Goal: Information Seeking & Learning: Understand process/instructions

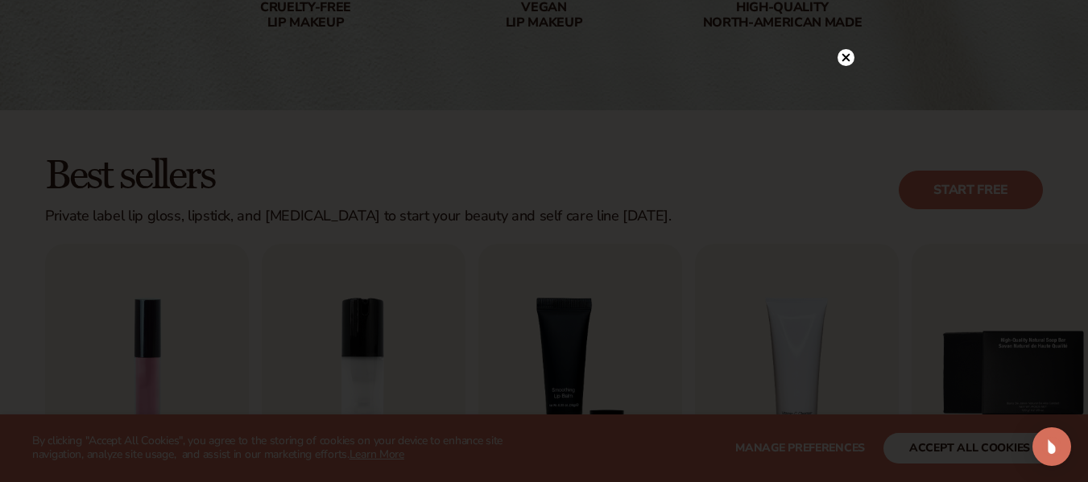
scroll to position [483, 0]
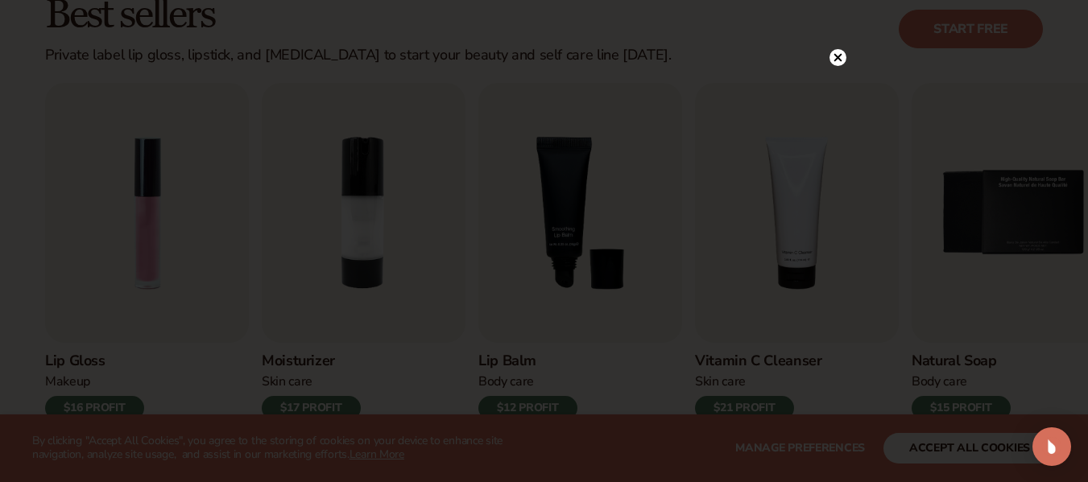
click at [834, 52] on circle at bounding box center [838, 57] width 17 height 17
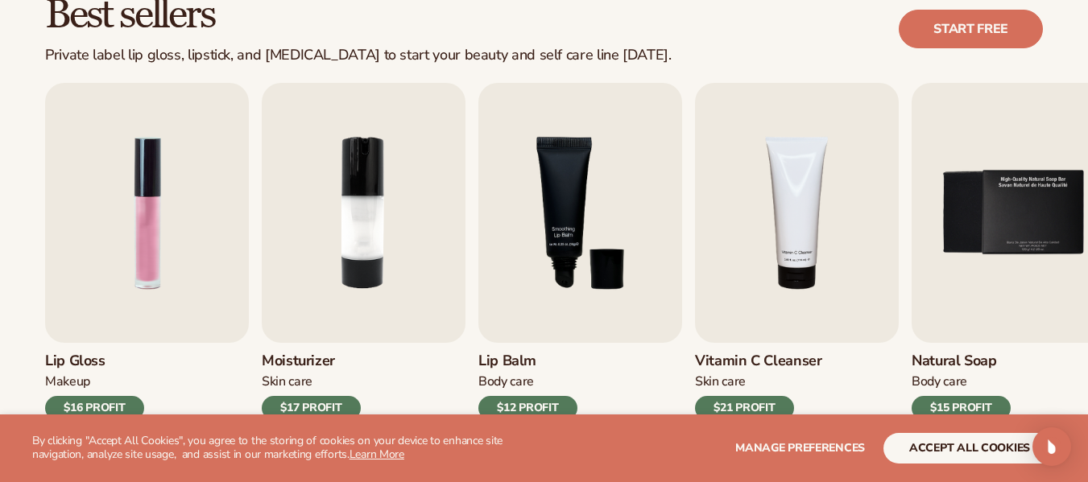
click at [122, 408] on div "$16 PROFIT" at bounding box center [94, 408] width 99 height 24
click at [168, 253] on img "1 / 9" at bounding box center [147, 213] width 204 height 260
click at [809, 457] on button "Manage preferences" at bounding box center [800, 448] width 130 height 31
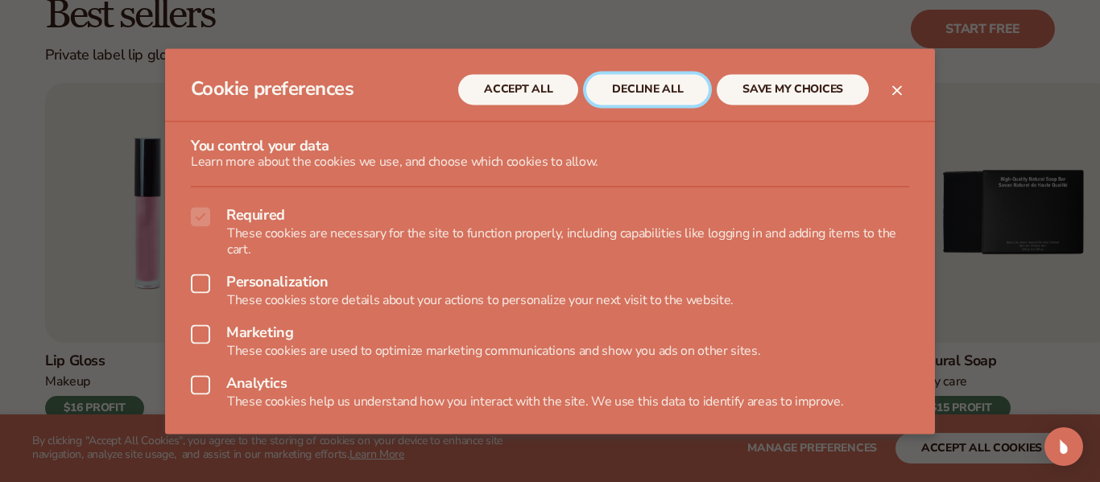
click at [656, 89] on button "DECLINE ALL" at bounding box center [647, 89] width 122 height 31
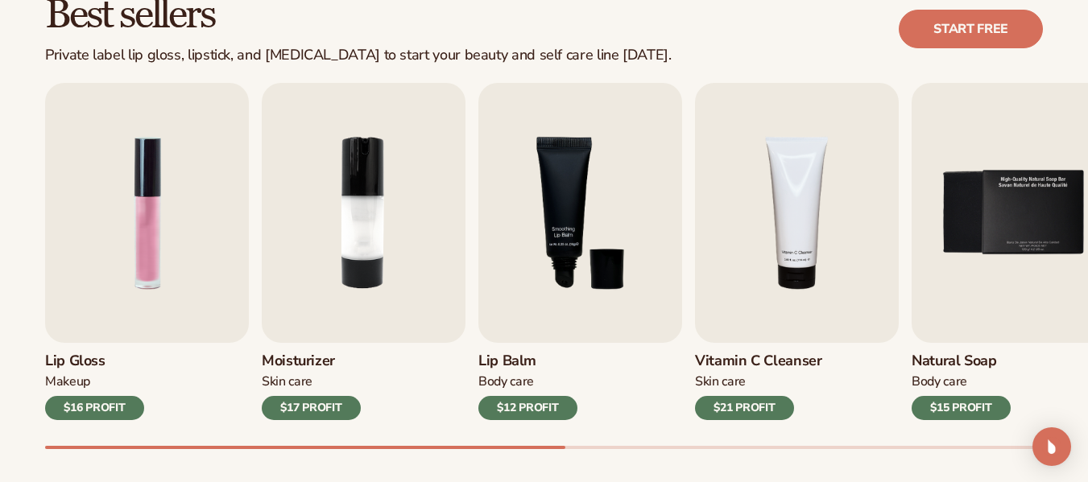
click at [97, 390] on div "Makeup" at bounding box center [94, 382] width 99 height 17
click at [97, 396] on div "Lip Gloss Makeup $16 PROFIT" at bounding box center [147, 381] width 204 height 77
click at [151, 250] on img "1 / 9" at bounding box center [147, 213] width 204 height 260
click at [1012, 38] on link "Start free" at bounding box center [971, 29] width 144 height 39
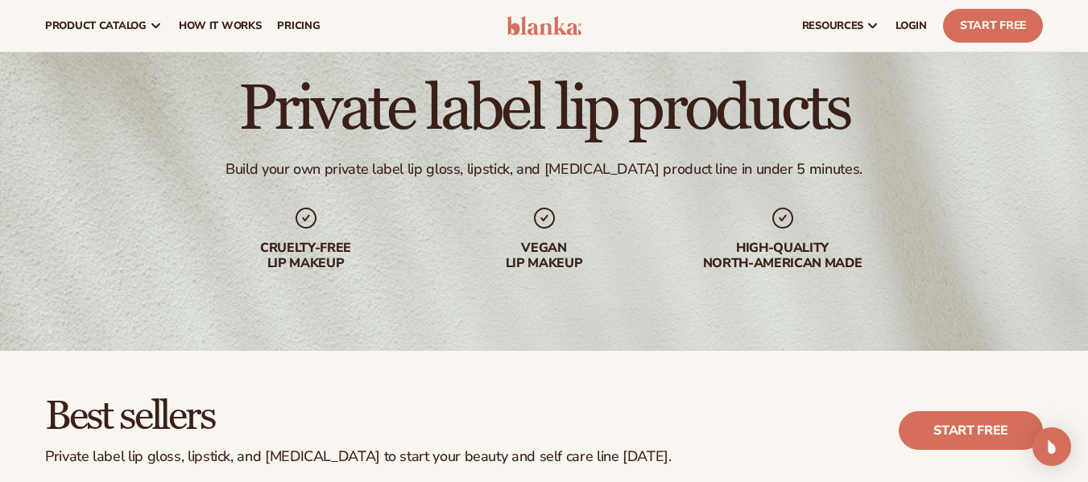
scroll to position [81, 0]
click at [216, 31] on span "How It Works" at bounding box center [220, 25] width 83 height 13
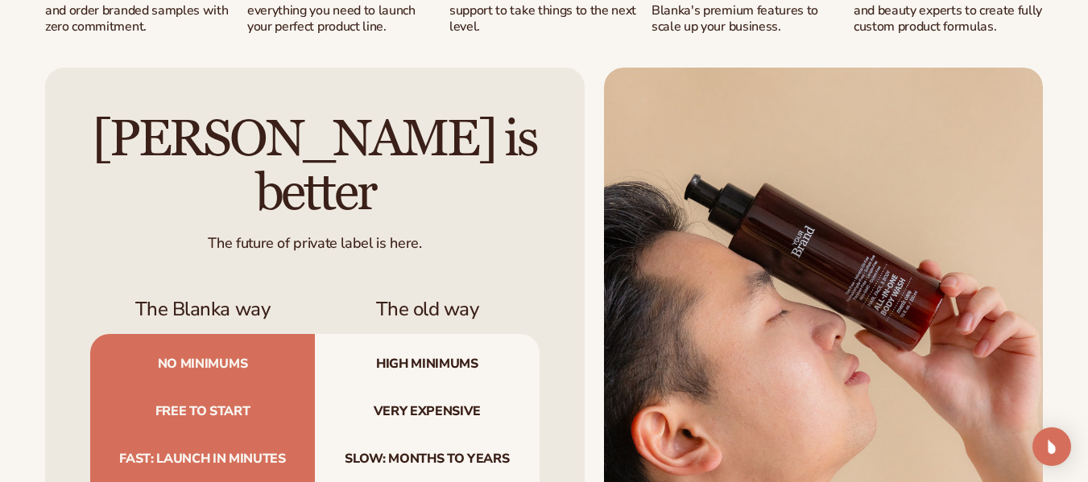
scroll to position [1450, 0]
